Goal: Task Accomplishment & Management: Manage account settings

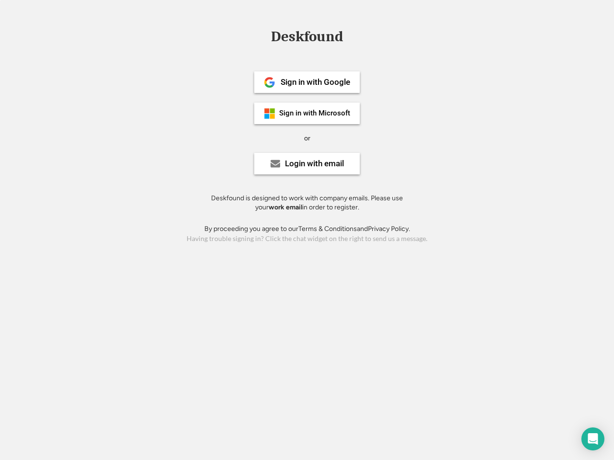
click at [307, 137] on div "or" at bounding box center [307, 139] width 6 height 10
click at [307, 38] on div "Deskfound" at bounding box center [307, 36] width 82 height 15
click at [262, 36] on div "Deskfound" at bounding box center [307, 38] width 614 height 18
click at [307, 38] on div "Deskfound" at bounding box center [307, 36] width 82 height 15
click at [307, 138] on div "or" at bounding box center [307, 139] width 6 height 10
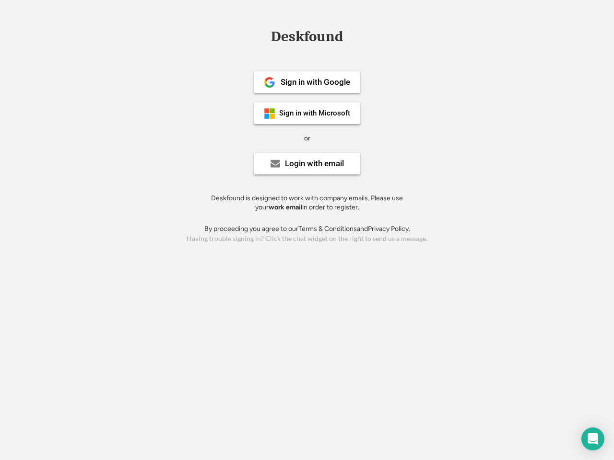
click at [307, 82] on div "Sign in with Google" at bounding box center [316, 82] width 70 height 8
click at [315, 82] on div "Sign in with Google" at bounding box center [316, 82] width 70 height 8
click at [269, 82] on img at bounding box center [270, 83] width 12 height 12
click at [307, 113] on div "Sign in with Microsoft" at bounding box center [314, 113] width 71 height 7
click at [315, 113] on div "Sign in with Microsoft" at bounding box center [314, 113] width 71 height 7
